Goal: Task Accomplishment & Management: Manage account settings

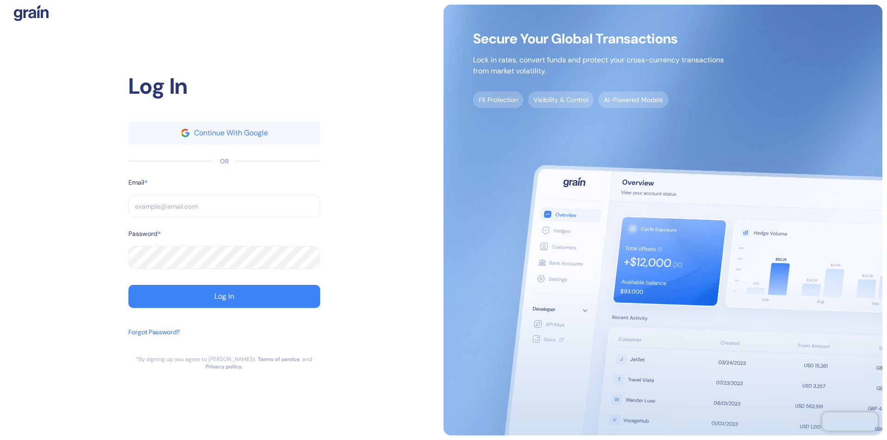
click at [224, 210] on input "text" at bounding box center [224, 206] width 192 height 23
type input "suppo"
type input "suppor"
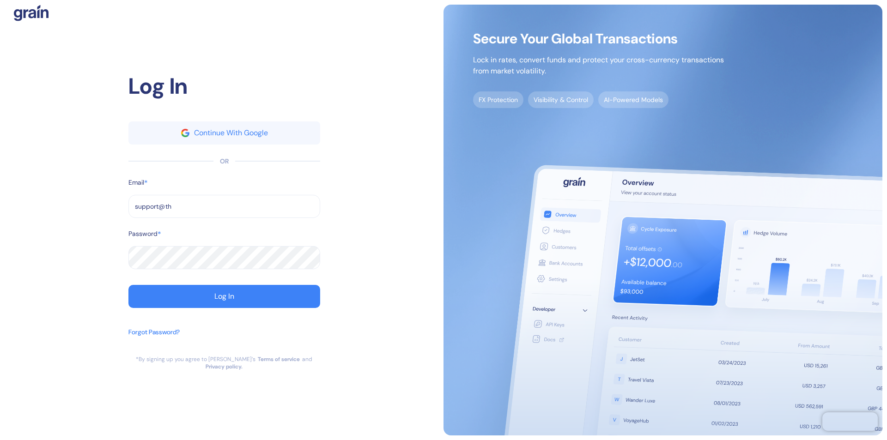
type input "support@the"
type input "support@"
type input "[EMAIL_ADDRESS][DOMAIN_NAME]"
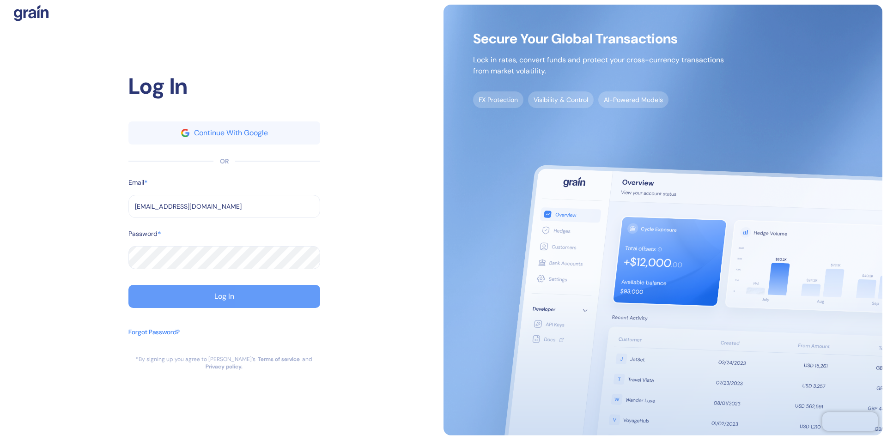
click at [224, 300] on div "Log In" at bounding box center [224, 296] width 20 height 7
